Goal: Obtain resource: Obtain resource

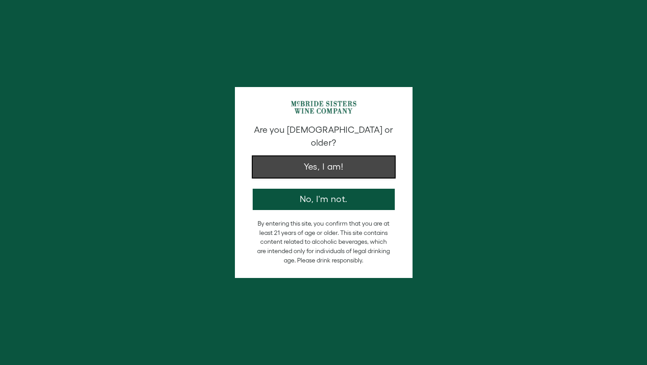
click at [314, 161] on button "Yes, I am!" at bounding box center [324, 166] width 142 height 21
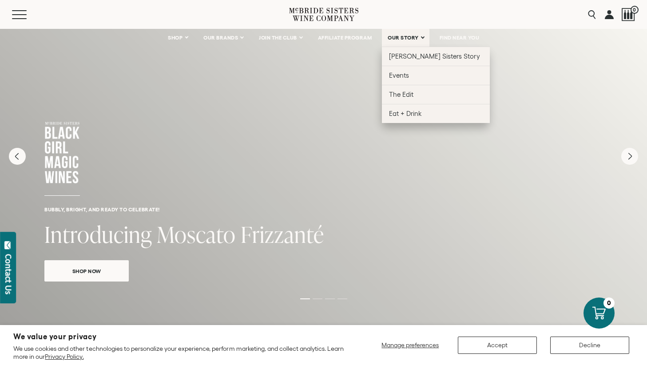
click at [402, 37] on span "OUR STORY" at bounding box center [403, 38] width 31 height 6
click at [405, 58] on span "[PERSON_NAME] Sisters Story" at bounding box center [434, 56] width 91 height 8
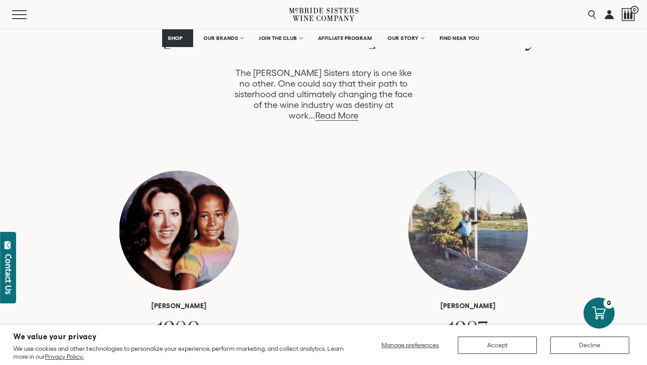
scroll to position [525, 0]
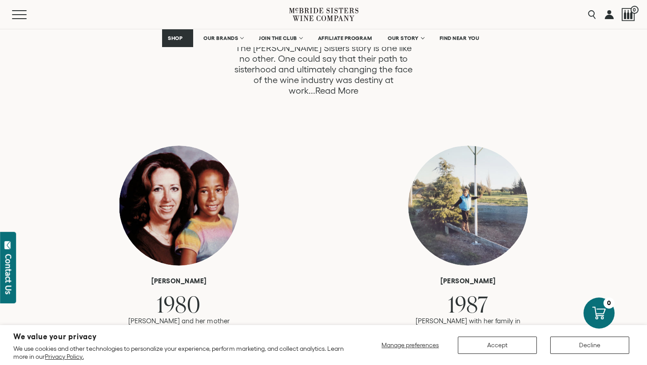
click at [358, 86] on link "Read More" at bounding box center [336, 91] width 43 height 10
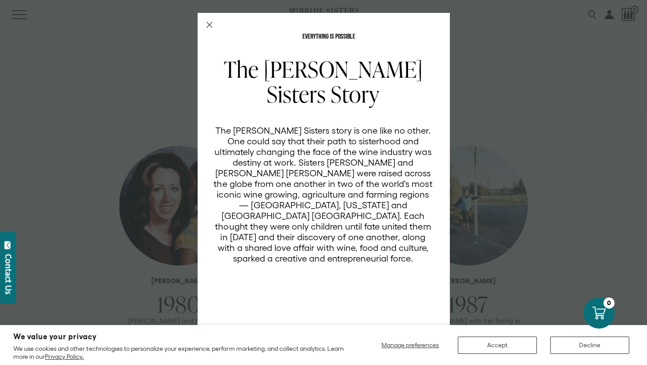
scroll to position [0, 0]
click at [506, 260] on div "EVERYTHING IS POSSIBLE The McBride Sisters Story The McBride Sisters story is o…" at bounding box center [323, 182] width 647 height 365
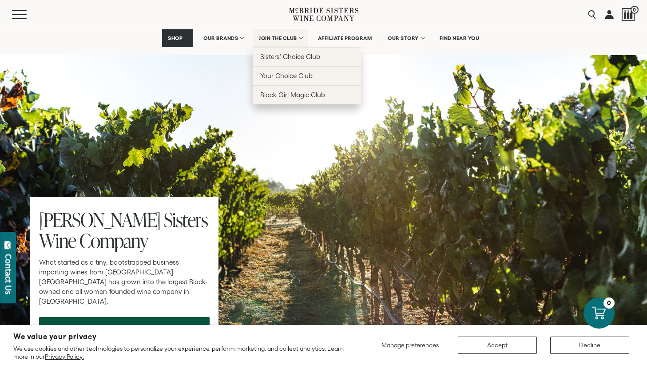
scroll to position [2644, 0]
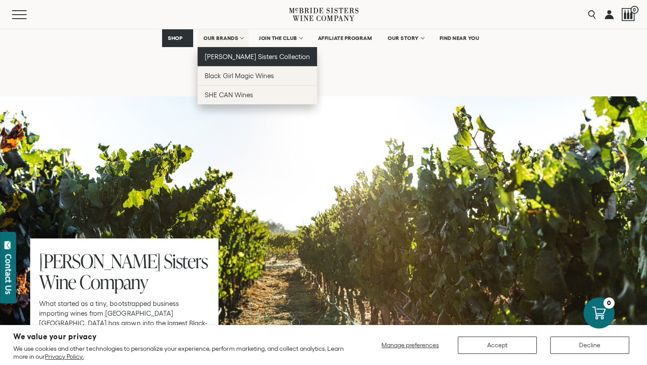
click at [233, 54] on span "[PERSON_NAME] Sisters Collection" at bounding box center [257, 57] width 105 height 8
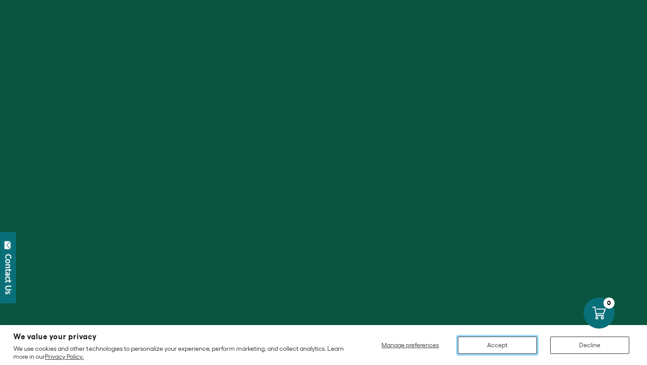
click at [505, 348] on button "Accept" at bounding box center [497, 345] width 79 height 17
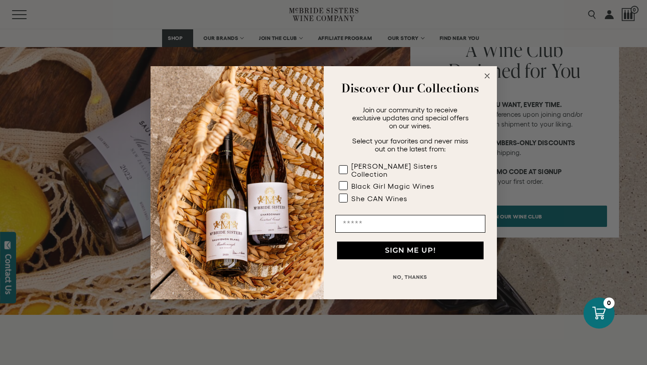
scroll to position [3133, 0]
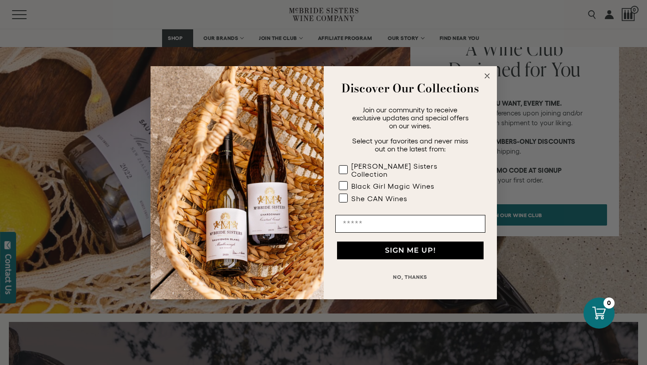
click at [417, 272] on button "NO, THANKS" at bounding box center [410, 277] width 150 height 18
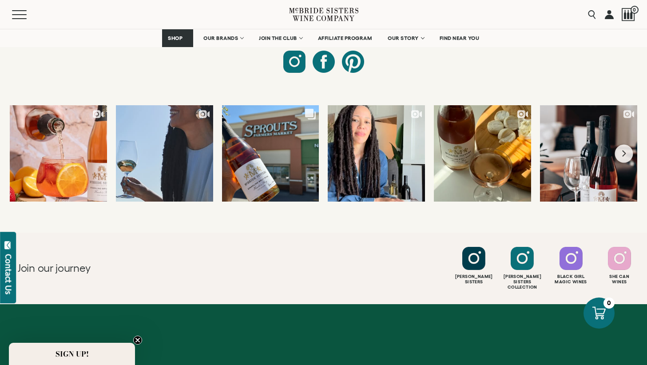
scroll to position [3933, 0]
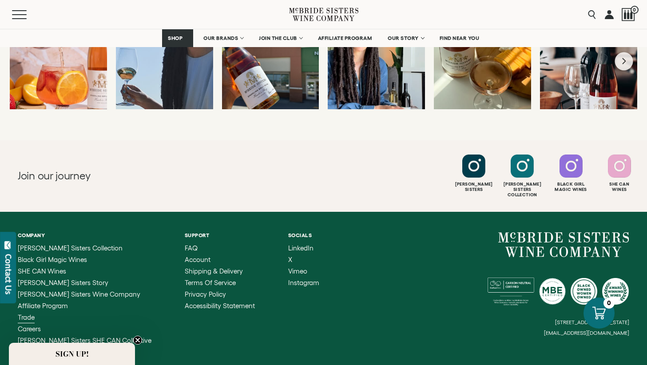
click at [22, 314] on span "Trade" at bounding box center [26, 318] width 17 height 8
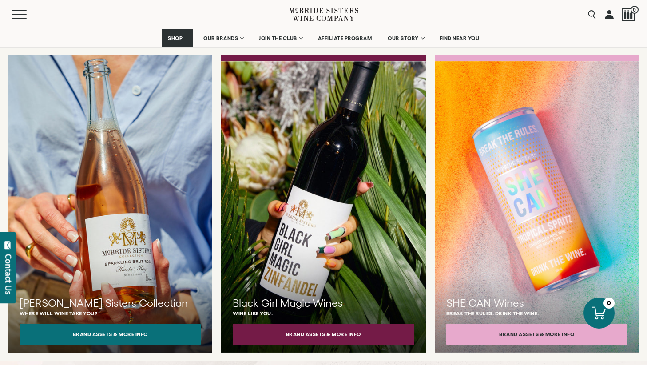
scroll to position [744, 0]
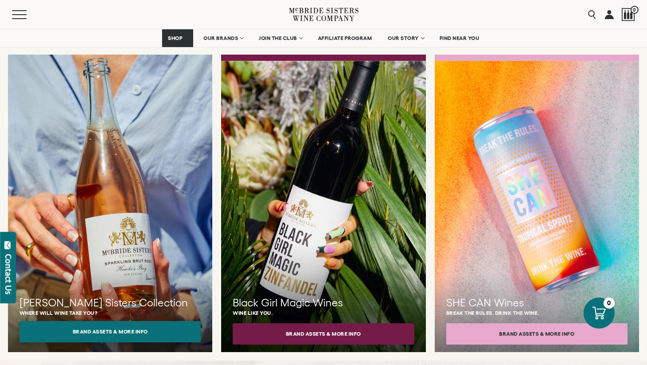
click at [133, 321] on button "Brand Assets & More Info" at bounding box center [110, 331] width 181 height 21
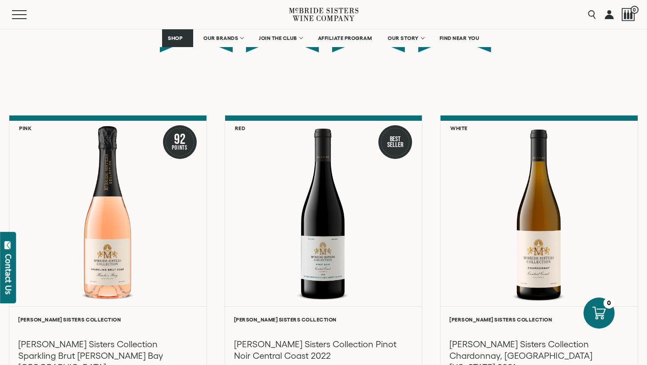
scroll to position [838, 0]
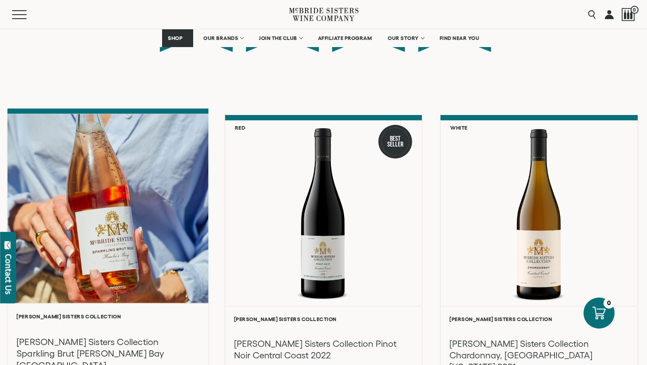
click at [97, 263] on div at bounding box center [108, 208] width 201 height 189
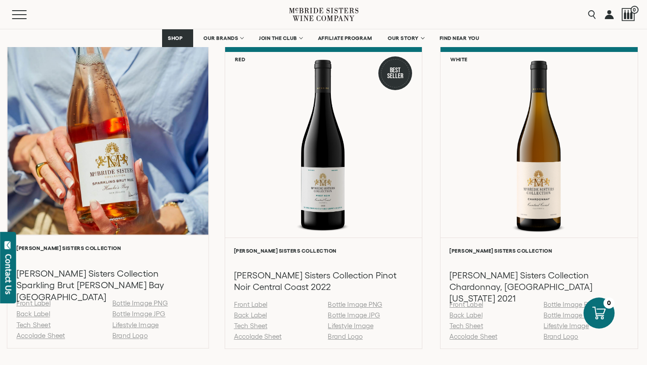
scroll to position [919, 0]
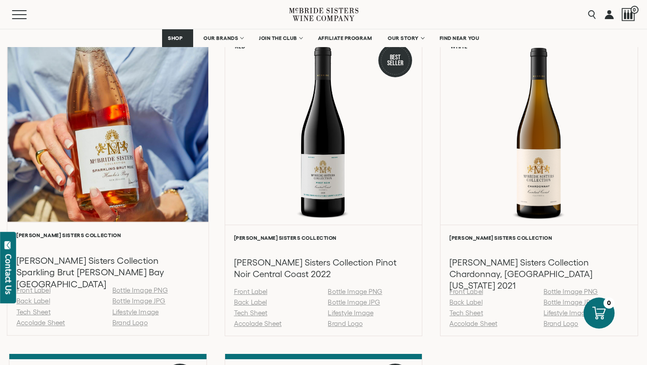
click at [41, 312] on link "Tech Sheet" at bounding box center [33, 312] width 34 height 8
click at [39, 325] on link "Accolade Sheet" at bounding box center [40, 323] width 48 height 8
click at [52, 325] on link "Accolade Sheet" at bounding box center [40, 323] width 48 height 8
